Goal: Task Accomplishment & Management: Manage account settings

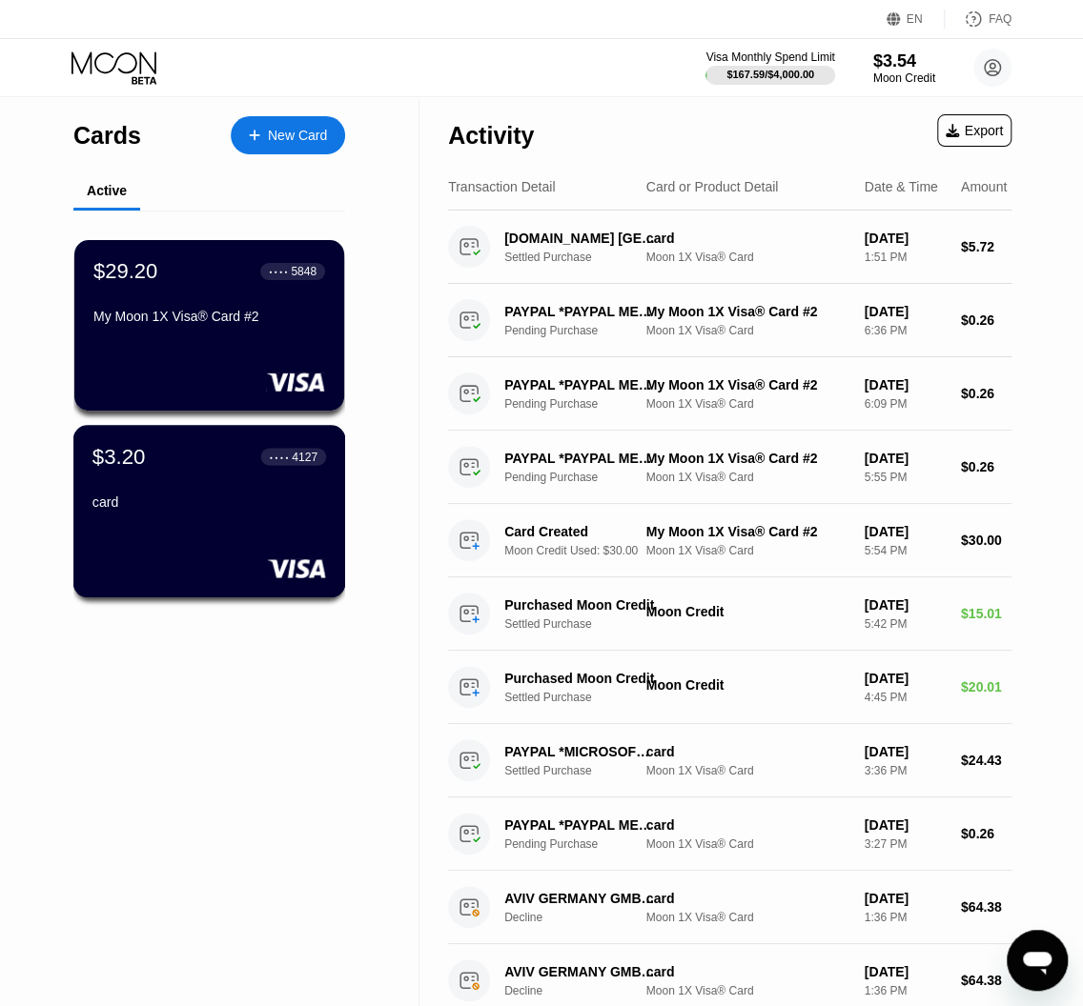
click at [186, 532] on div "$3.20 ● ● ● ● 4127 card" at bounding box center [209, 511] width 273 height 172
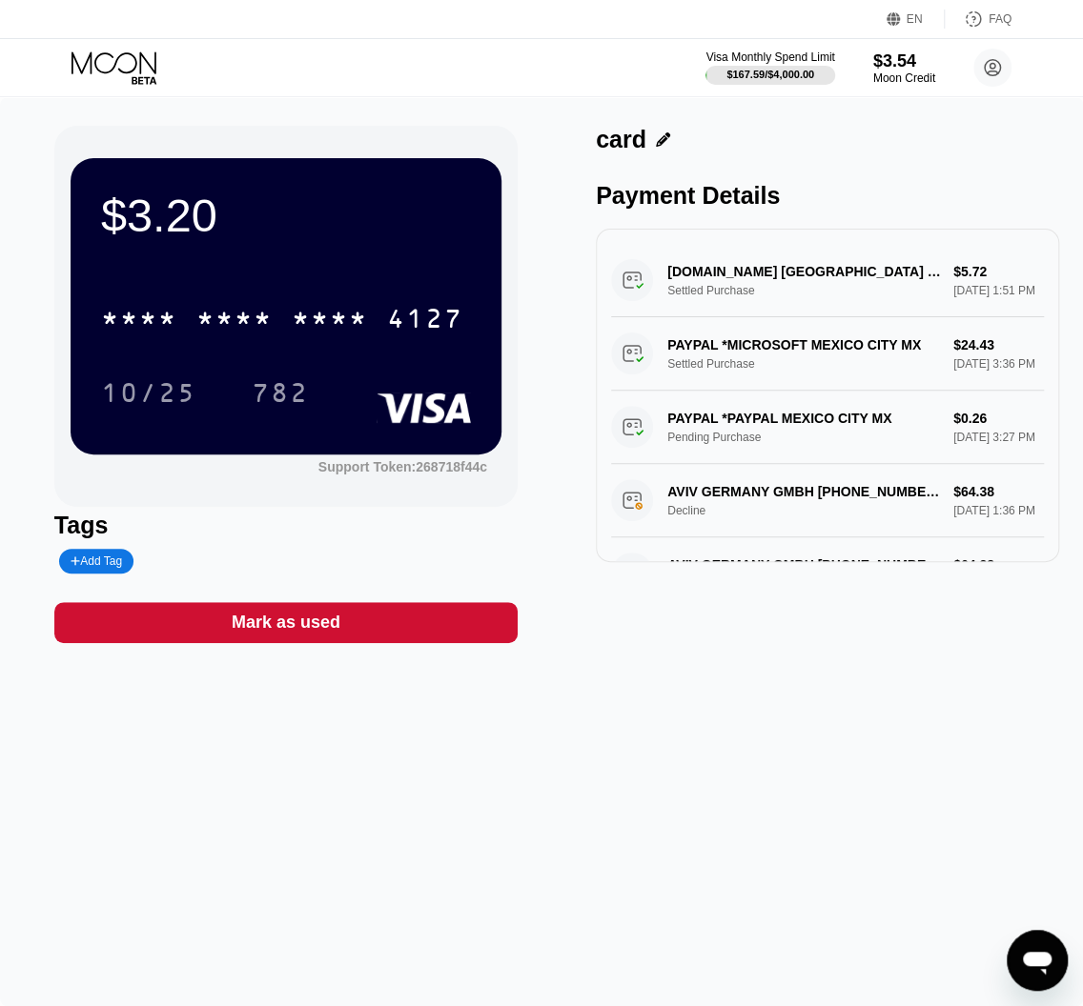
click at [188, 281] on div "$3.20 * * * * * * * * * * * * 4127 10/25 782" at bounding box center [286, 305] width 431 height 295
click at [207, 314] on div "* * * *" at bounding box center [234, 321] width 76 height 30
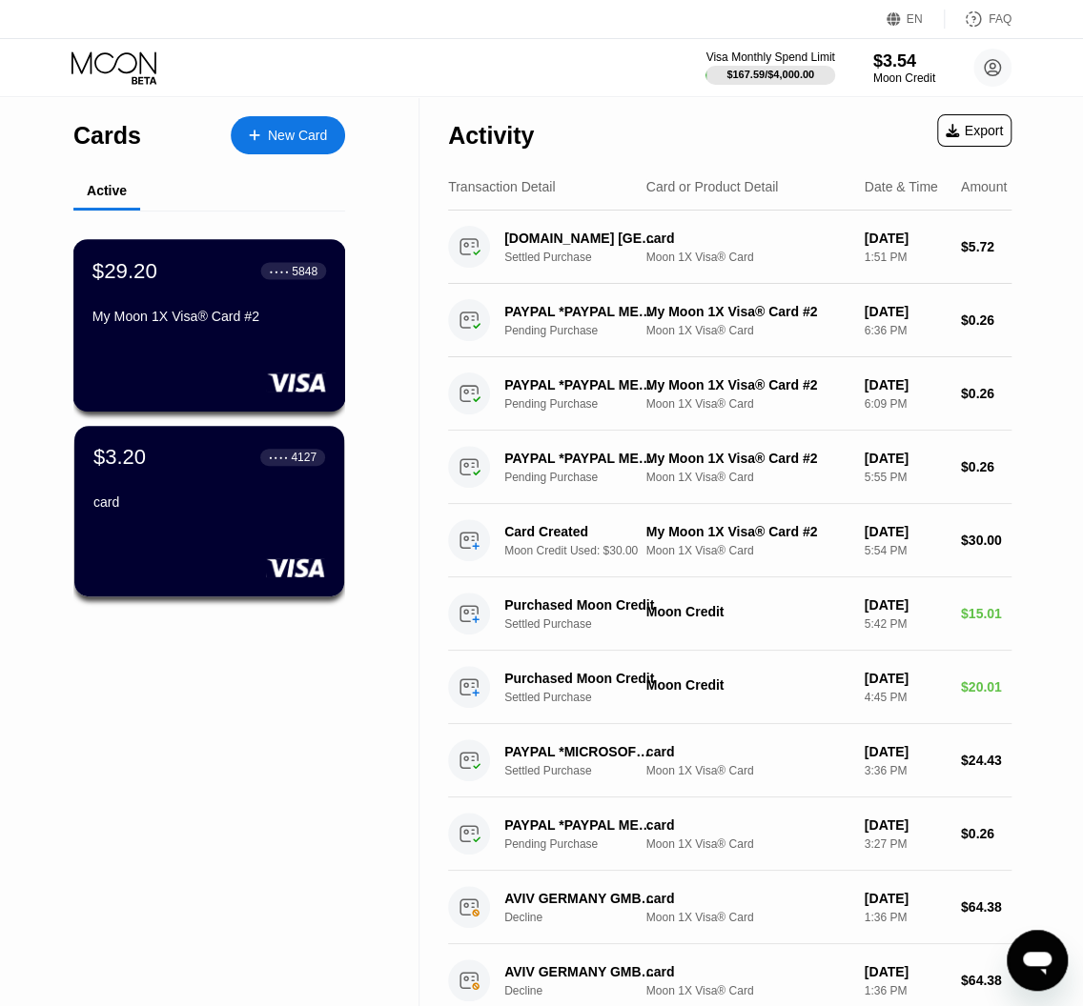
click at [194, 349] on div "$29.20 ● ● ● ● 5848 My Moon 1X Visa® Card #2" at bounding box center [209, 325] width 273 height 172
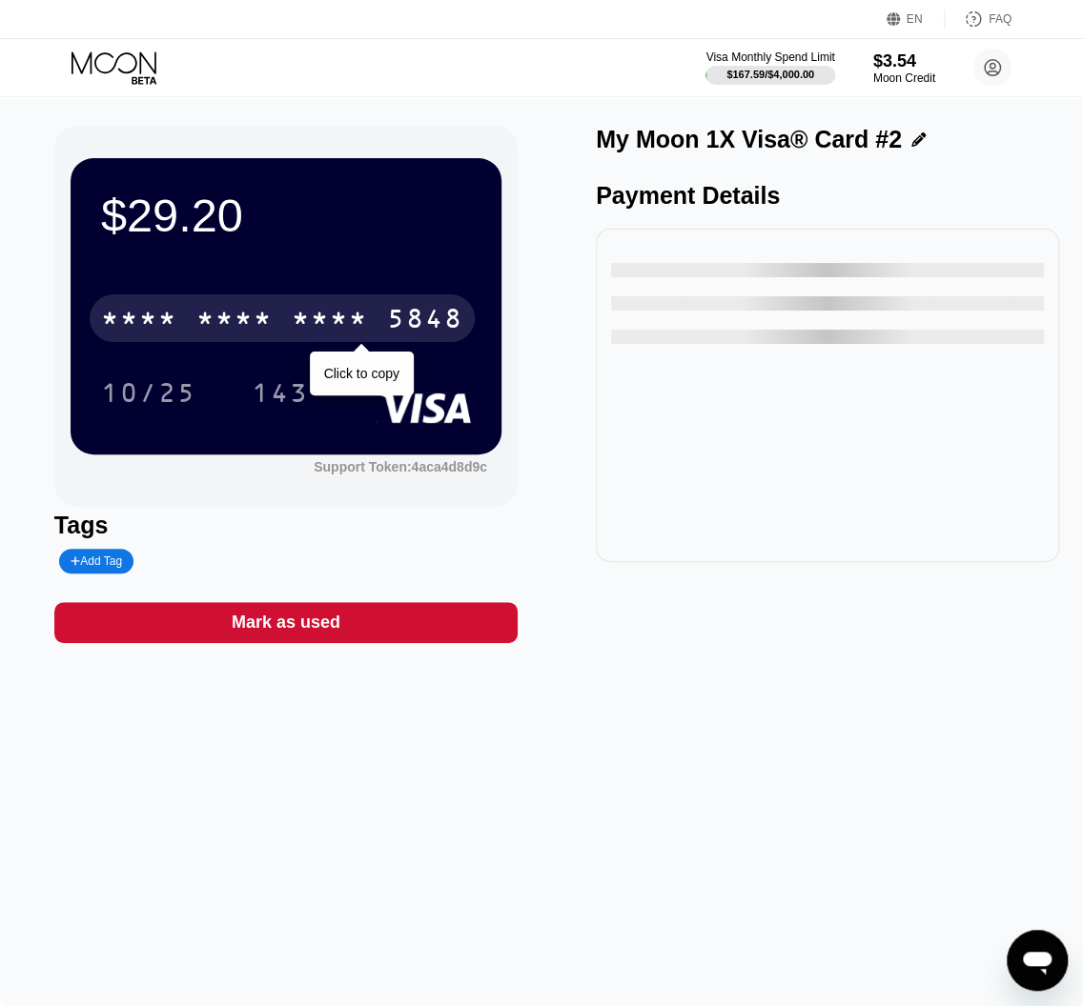
click at [193, 328] on div "* * * * * * * * * * * * 5848" at bounding box center [282, 318] width 385 height 48
